Goal: Task Accomplishment & Management: Manage account settings

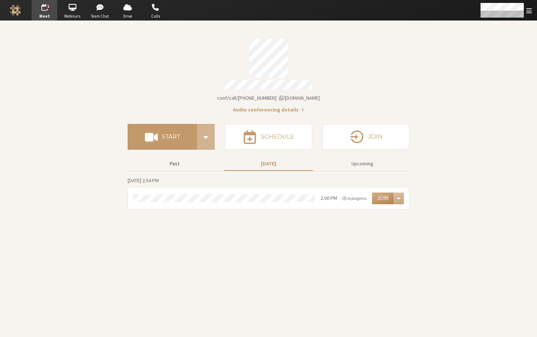
click at [182, 160] on button "Past" at bounding box center [174, 163] width 89 height 13
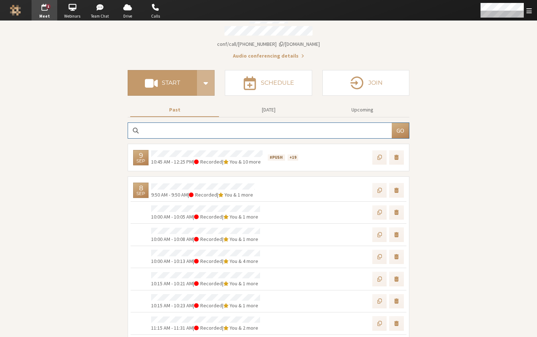
scroll to position [63, 0]
